Goal: Complete application form

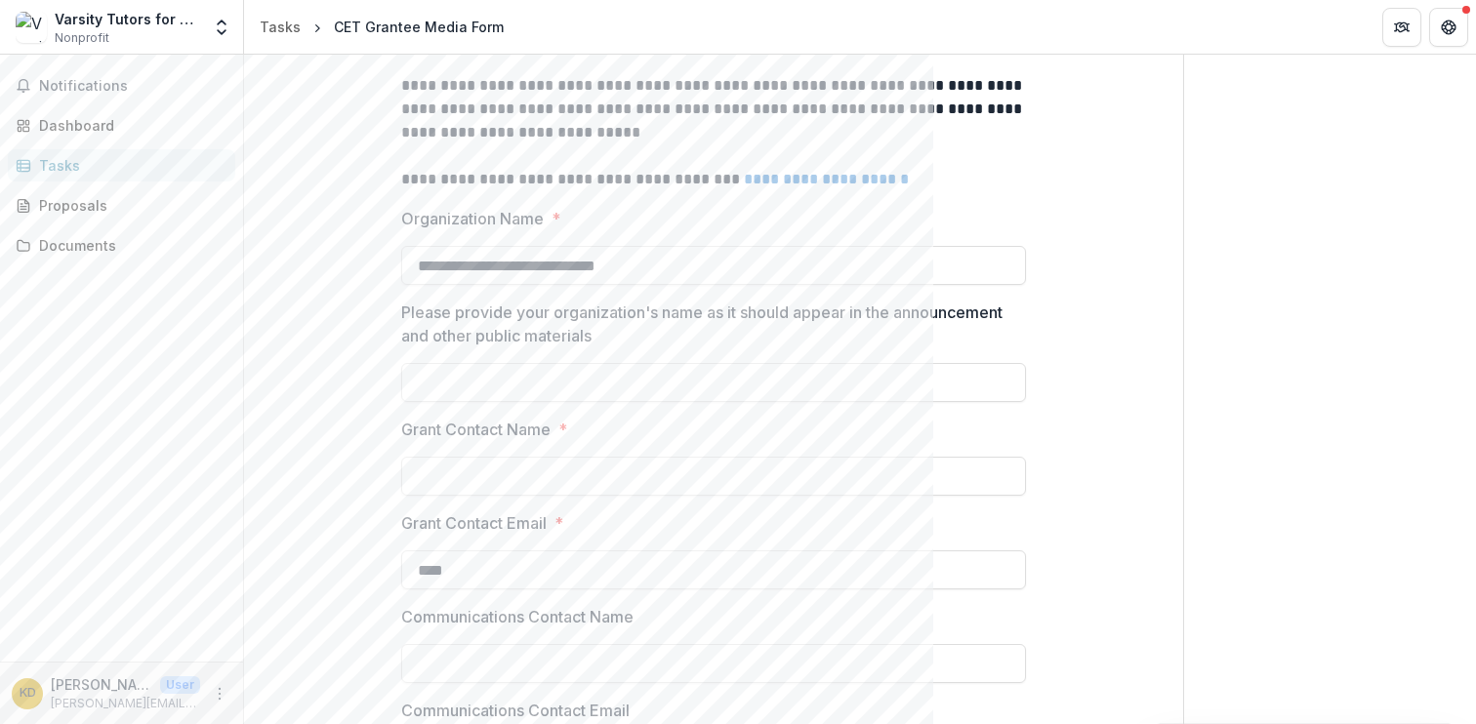
scroll to position [352, 0]
click at [705, 395] on input "Please provide your organization's name as it should appear in the announcement…" at bounding box center [713, 386] width 625 height 39
type input "**********"
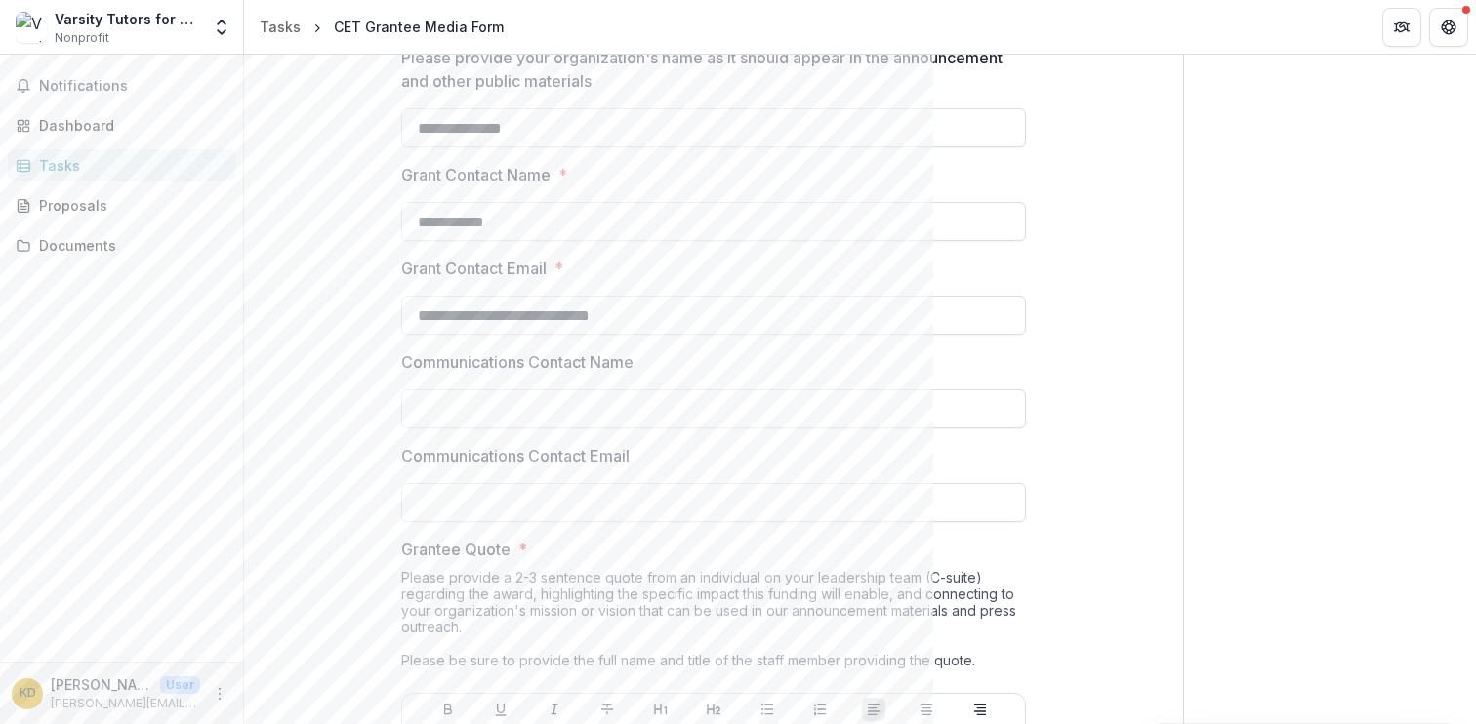
scroll to position [638, 0]
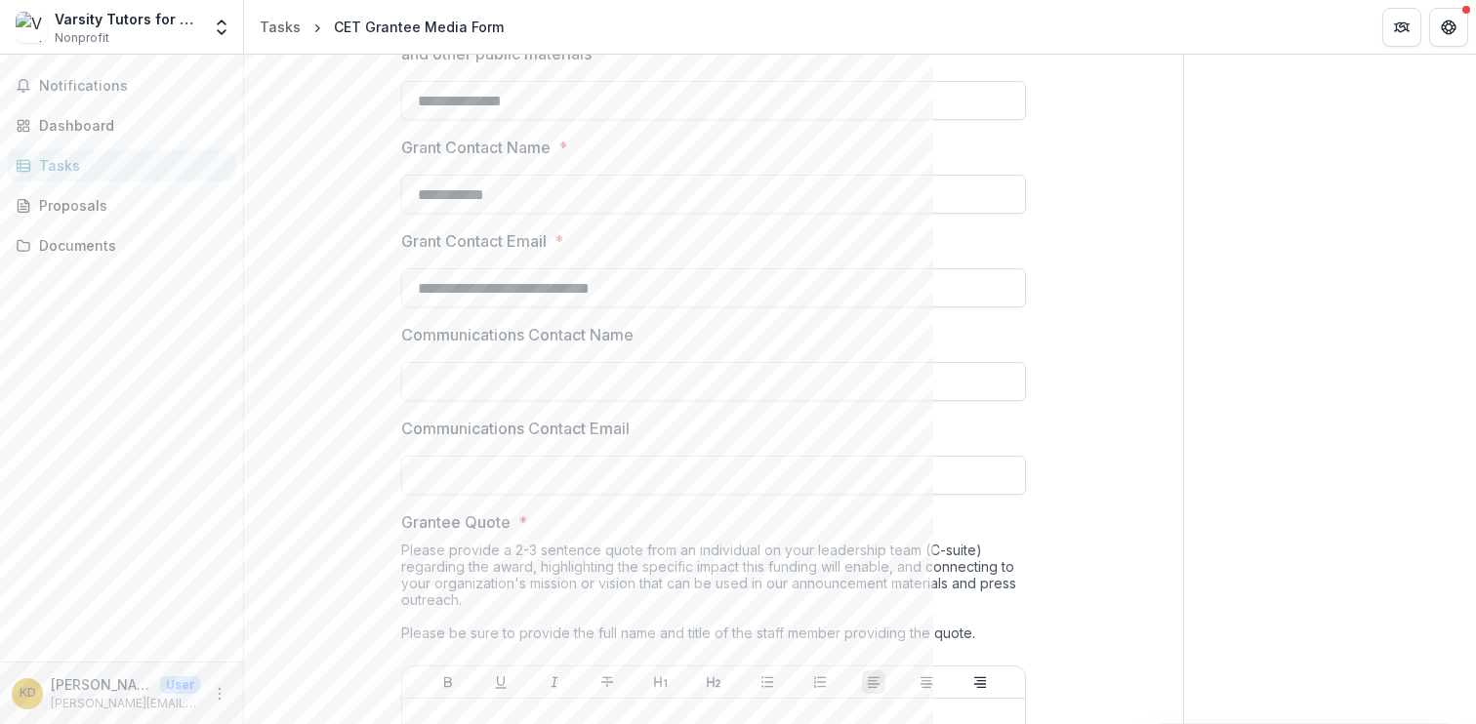
click at [863, 564] on div "Please provide a 2-3 sentence quote from an individual on your leadership team …" at bounding box center [713, 604] width 625 height 124
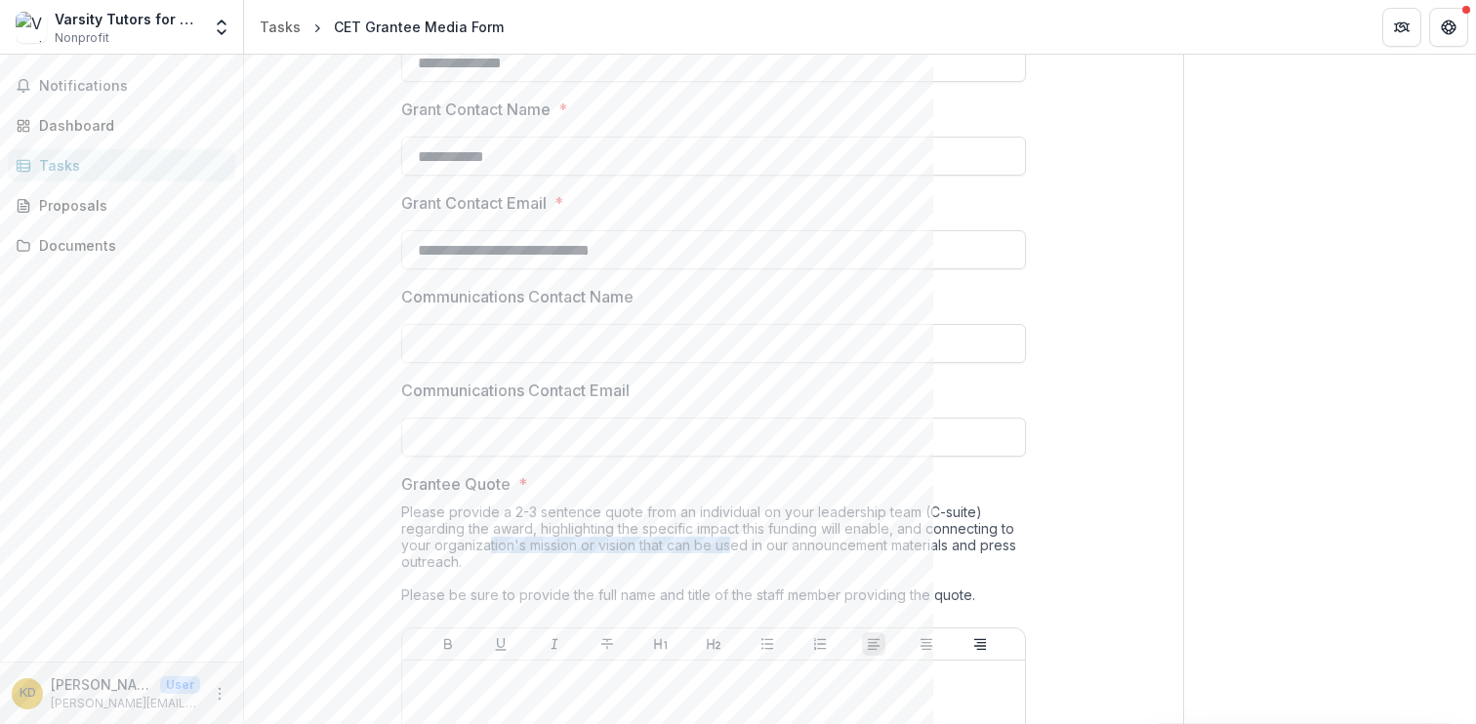
drag, startPoint x: 484, startPoint y: 538, endPoint x: 724, endPoint y: 546, distance: 240.2
click at [725, 547] on div "Please provide a 2-3 sentence quote from an individual on your leadership team …" at bounding box center [713, 566] width 625 height 124
click at [779, 545] on div "Please provide a 2-3 sentence quote from an individual on your leadership team …" at bounding box center [713, 566] width 625 height 124
drag, startPoint x: 693, startPoint y: 539, endPoint x: 950, endPoint y: 554, distance: 257.1
click at [950, 554] on div "Please provide a 2-3 sentence quote from an individual on your leadership team …" at bounding box center [713, 566] width 625 height 124
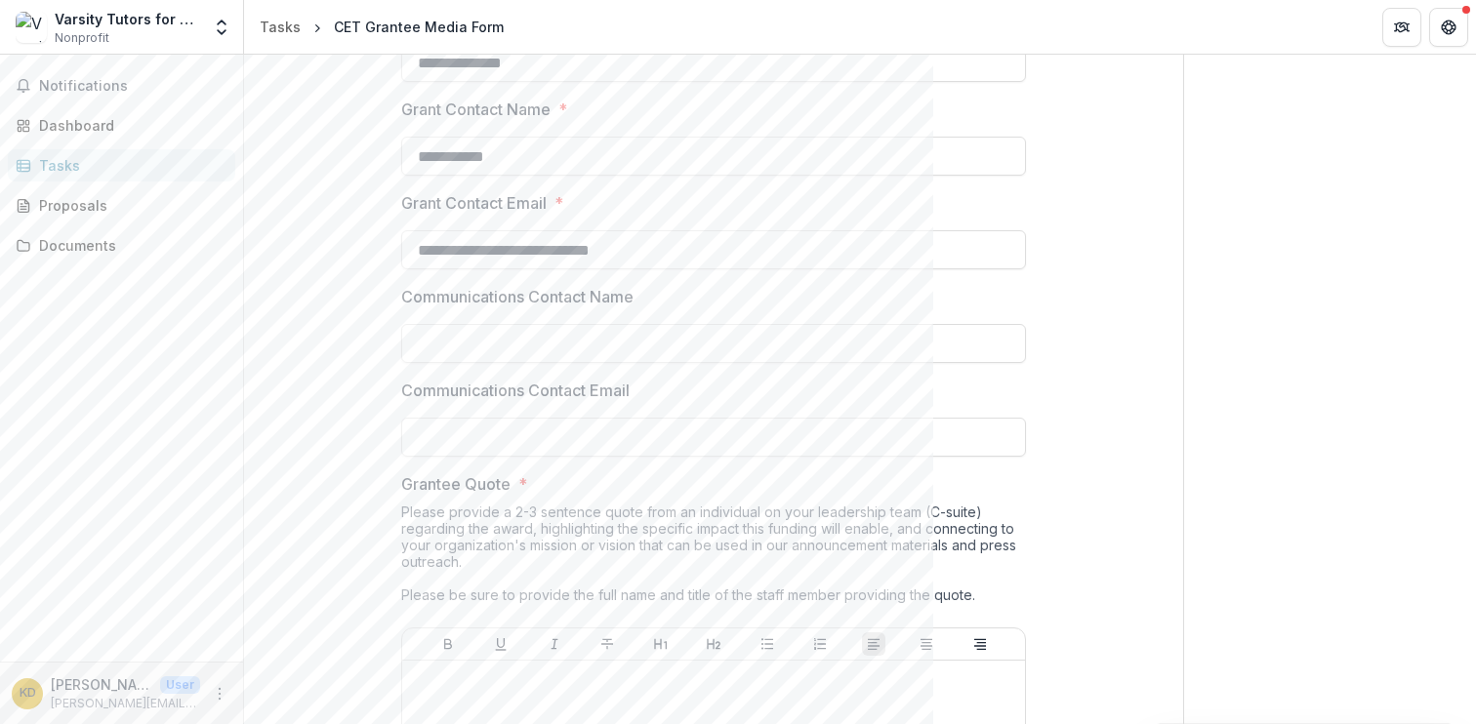
click at [963, 540] on div "Please provide a 2-3 sentence quote from an individual on your leadership team …" at bounding box center [713, 566] width 625 height 124
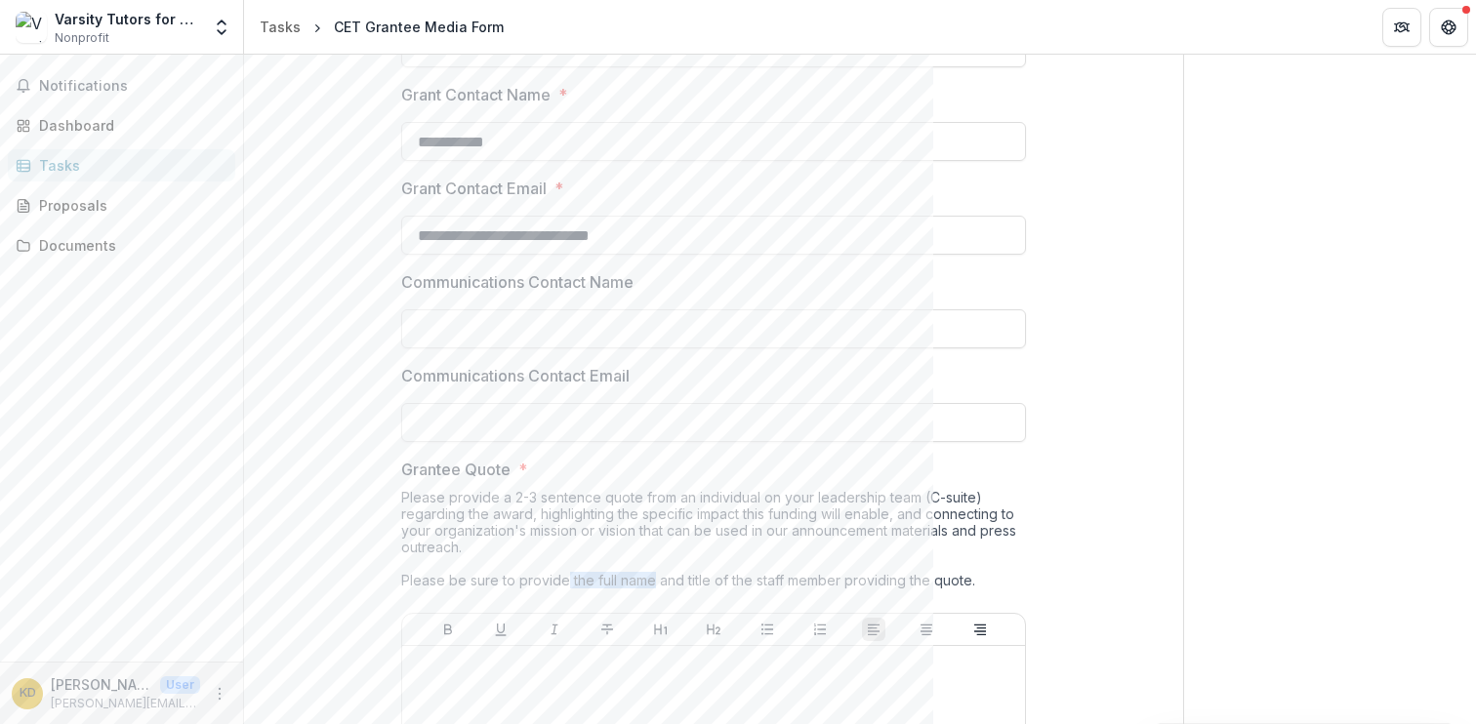
drag, startPoint x: 562, startPoint y: 578, endPoint x: 648, endPoint y: 583, distance: 86.0
click at [648, 583] on div "Please provide a 2-3 sentence quote from an individual on your leadership team …" at bounding box center [713, 551] width 625 height 124
click at [721, 523] on div "Please provide a 2-3 sentence quote from an individual on your leadership team …" at bounding box center [713, 551] width 625 height 124
click at [540, 504] on div "Please provide a 2-3 sentence quote from an individual on your leadership team …" at bounding box center [713, 551] width 625 height 124
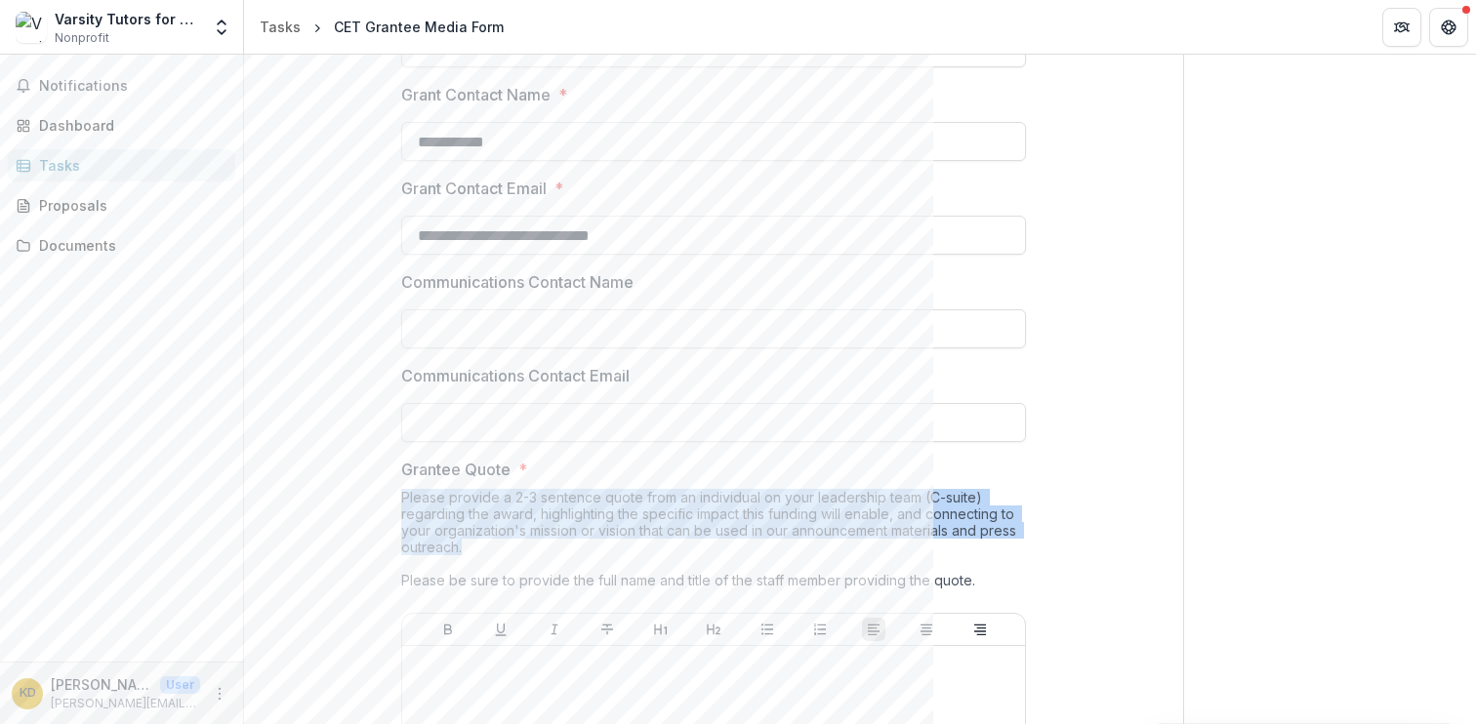
drag, startPoint x: 401, startPoint y: 497, endPoint x: 750, endPoint y: 539, distance: 351.9
click at [750, 540] on div "Please provide a 2-3 sentence quote from an individual on your leadership team …" at bounding box center [713, 551] width 625 height 124
copy div "Please provide a 2-3 sentence quote from an individual on your leadership team …"
